Goal: Find specific page/section

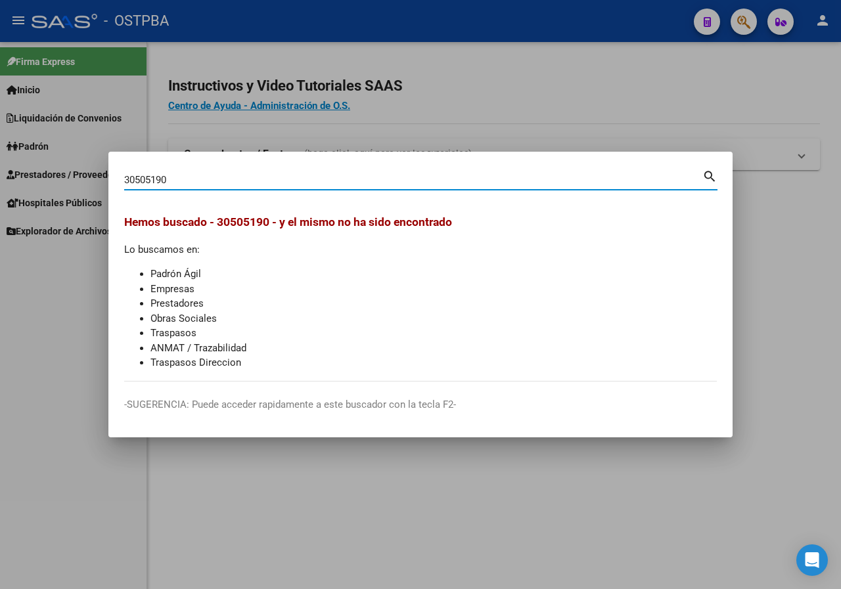
click at [173, 181] on input "30505190" at bounding box center [413, 180] width 578 height 12
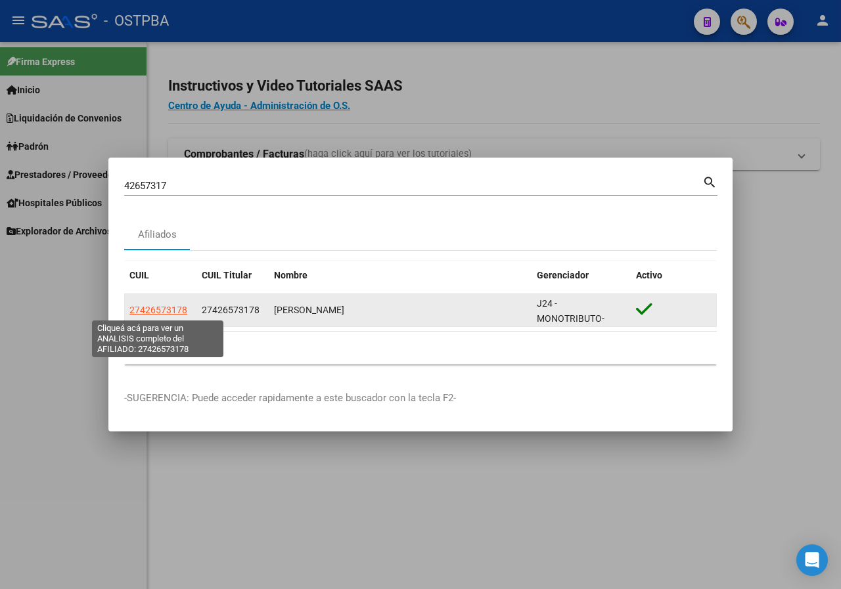
click at [173, 307] on span "27426573178" at bounding box center [158, 310] width 58 height 11
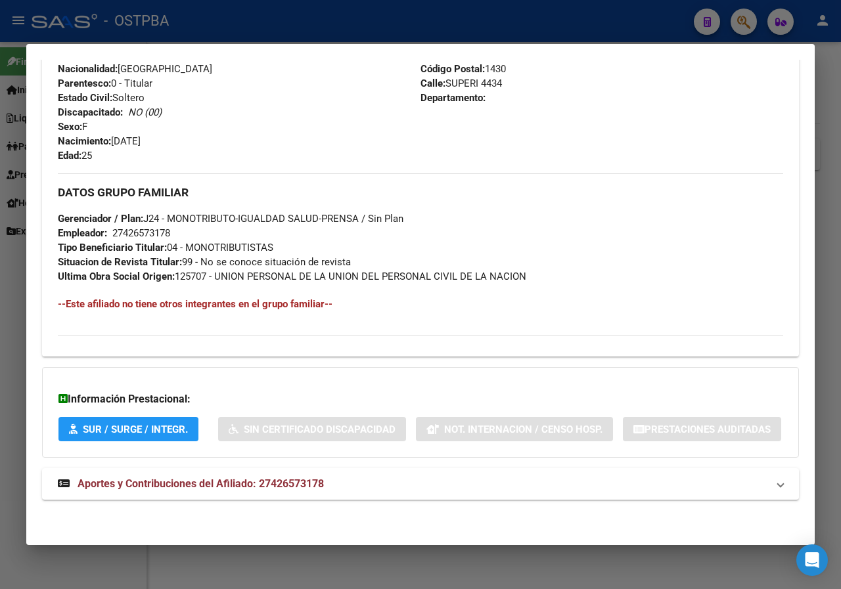
scroll to position [484, 0]
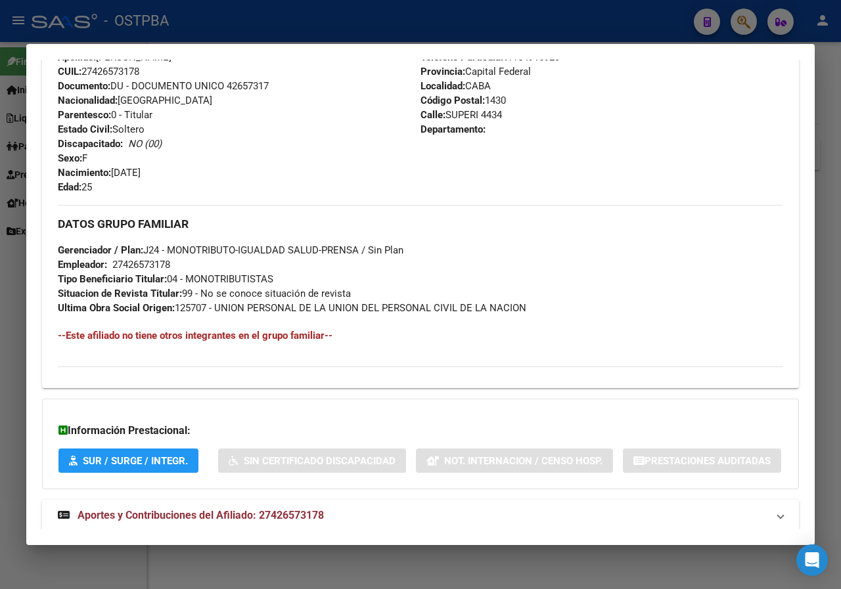
click at [0, 239] on div at bounding box center [420, 294] width 841 height 589
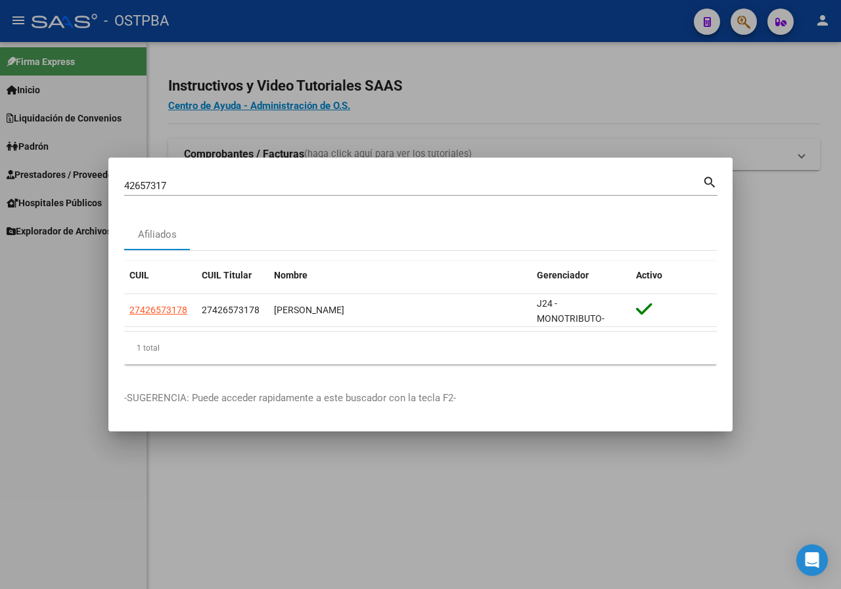
click at [194, 177] on div "42657317 Buscar (apellido, dni, [PERSON_NAME], [PERSON_NAME], cuit, obra social)" at bounding box center [413, 186] width 578 height 20
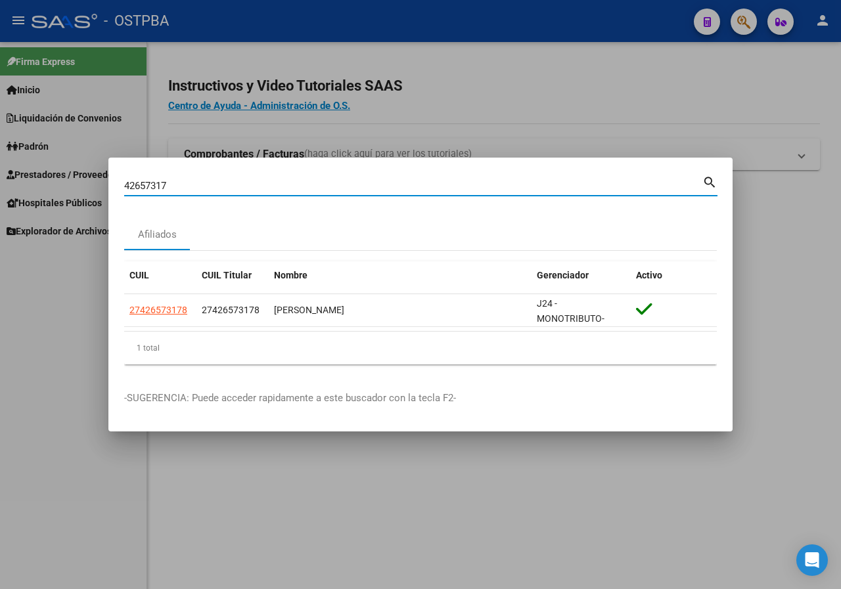
click at [194, 184] on input "42657317" at bounding box center [413, 186] width 578 height 12
paste input "881082"
type input "42881082"
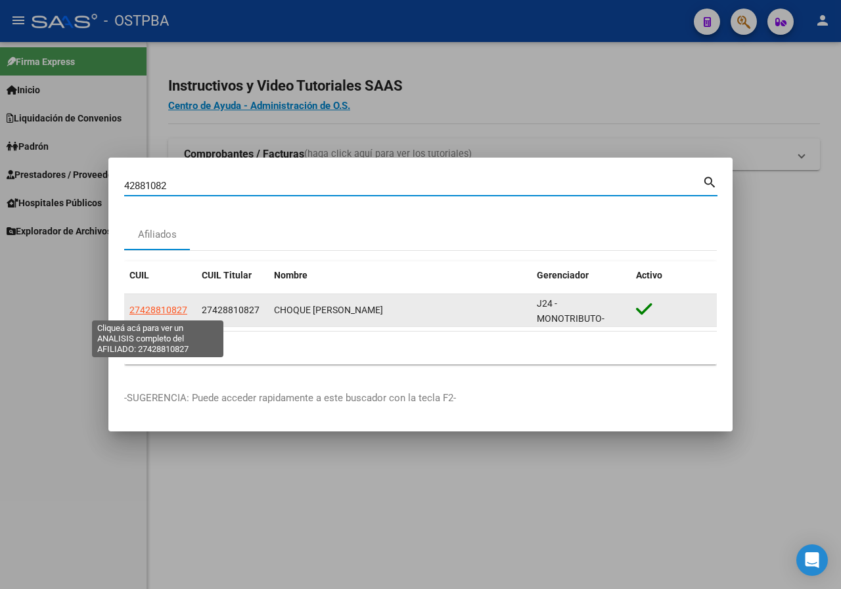
click at [177, 308] on span "27428810827" at bounding box center [158, 310] width 58 height 11
type textarea "27428810827"
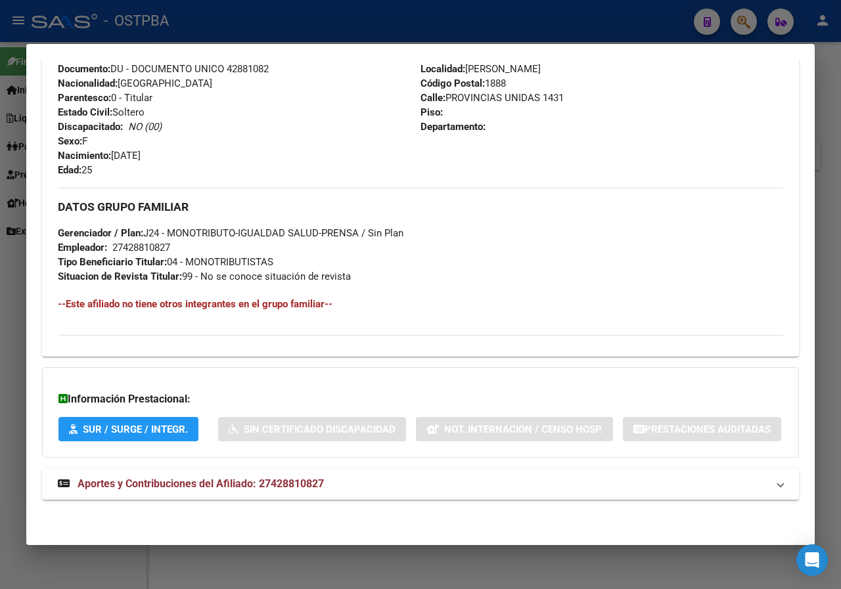
scroll to position [535, 0]
click at [0, 258] on div at bounding box center [420, 294] width 841 height 589
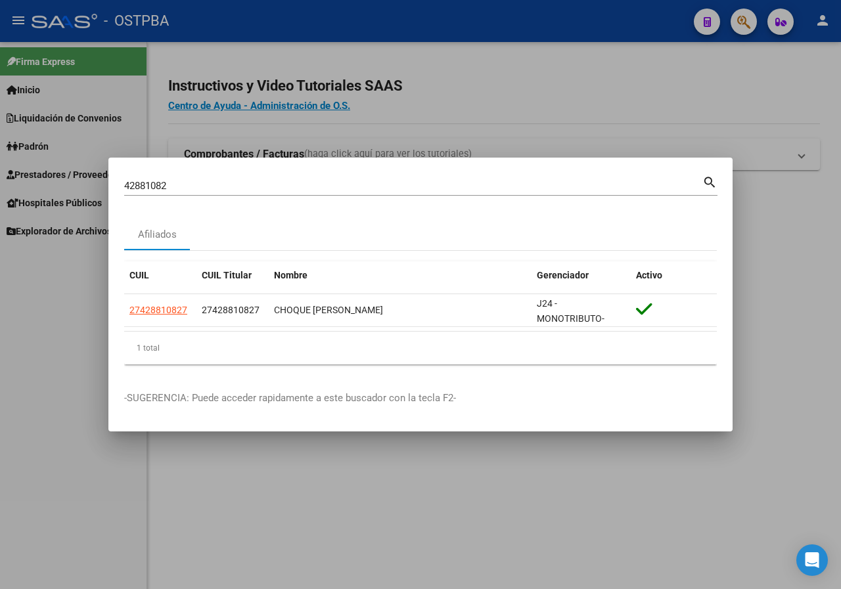
drag, startPoint x: 697, startPoint y: 118, endPoint x: 745, endPoint y: 200, distance: 96.0
click at [697, 118] on div at bounding box center [420, 294] width 841 height 589
